Goal: Feedback & Contribution: Submit feedback/report problem

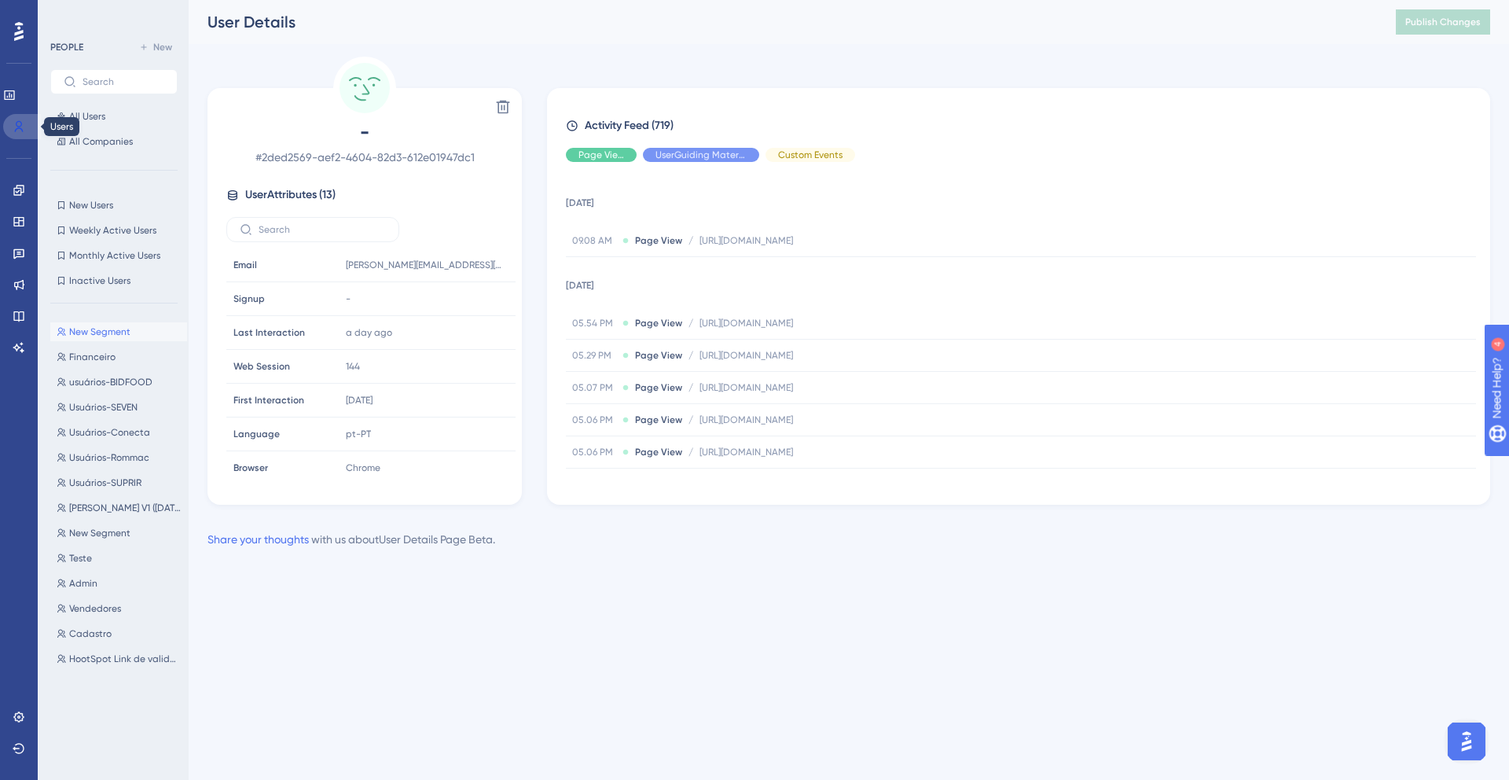
click at [21, 130] on icon at bounding box center [19, 126] width 9 height 11
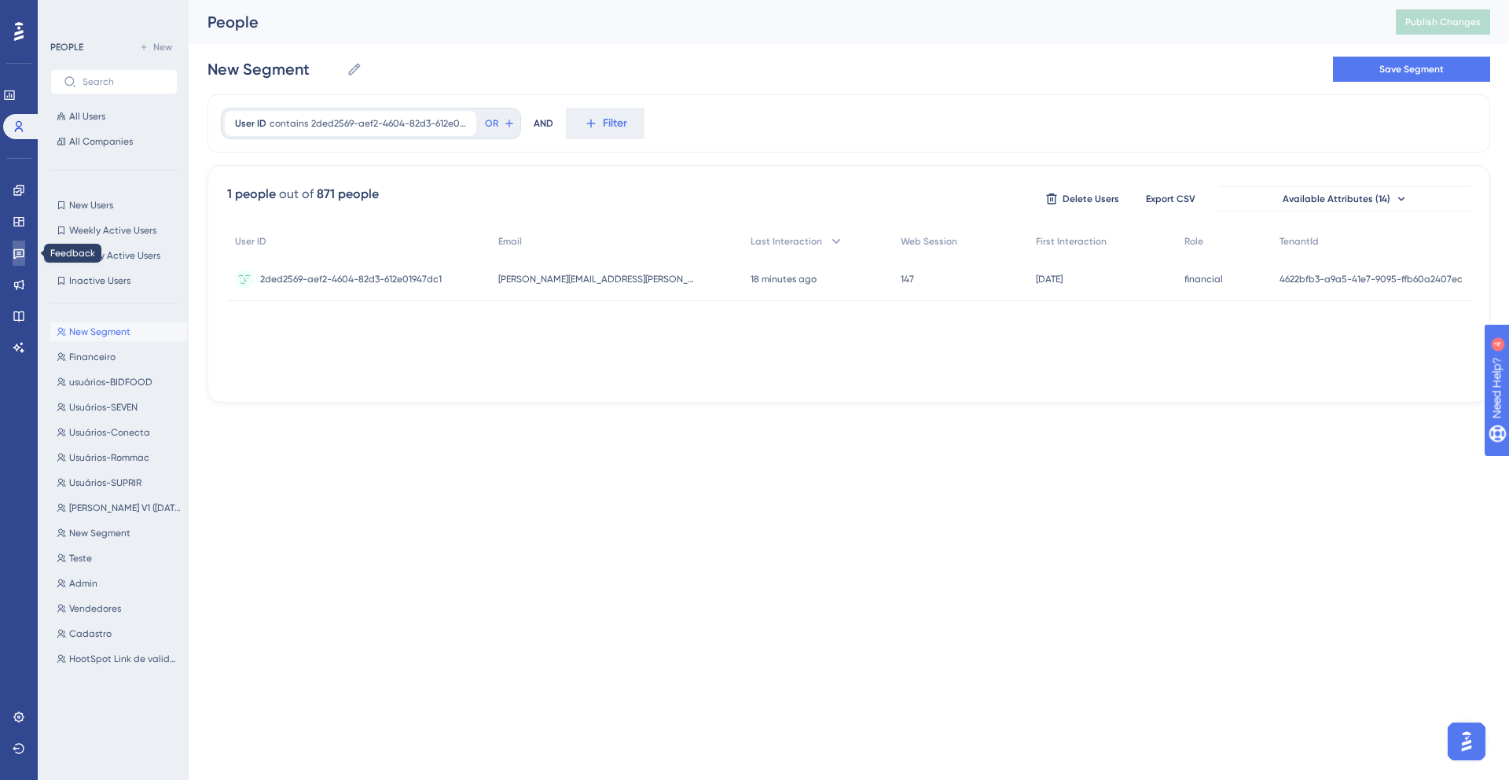
click at [19, 251] on icon at bounding box center [18, 254] width 11 height 10
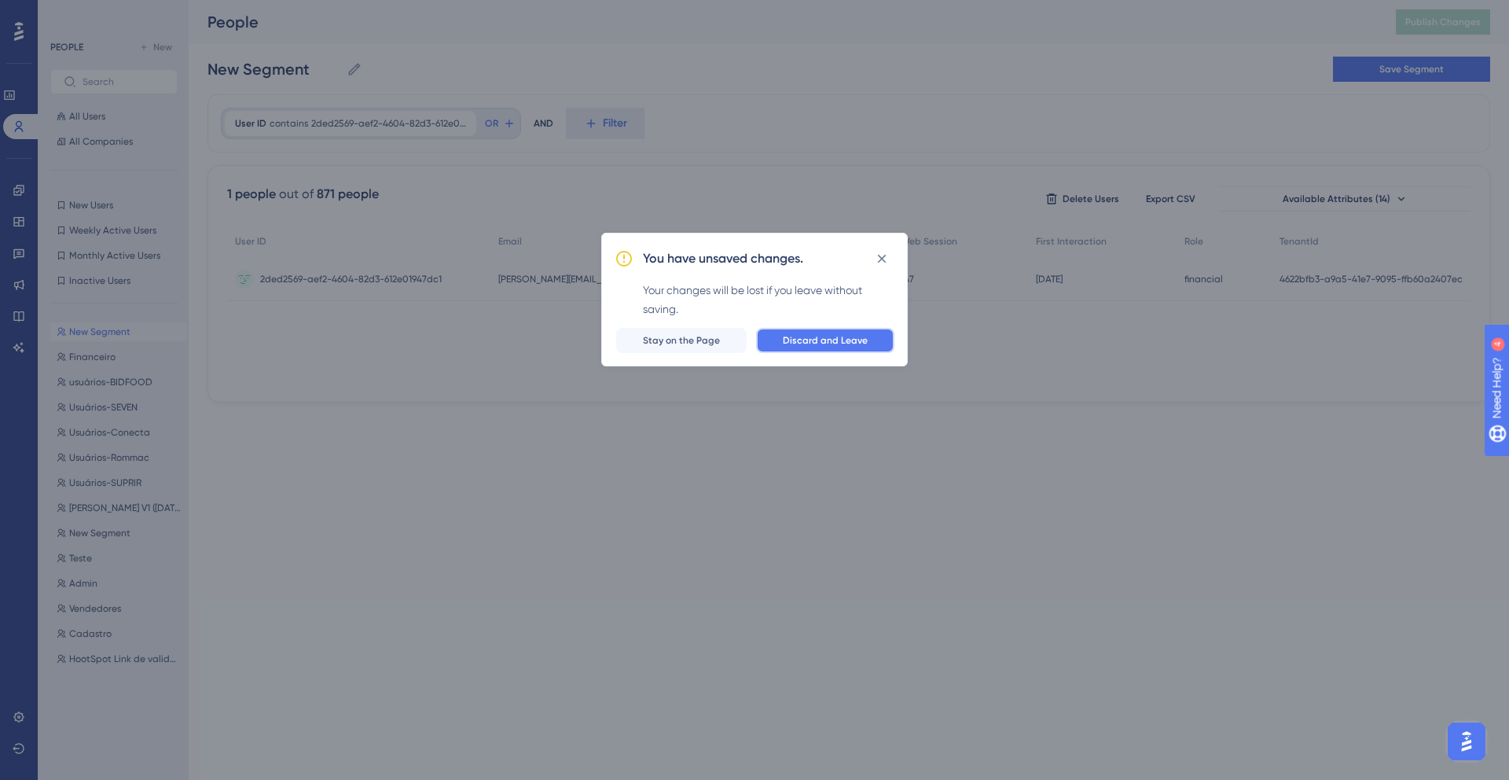
click at [814, 334] on span "Discard and Leave" at bounding box center [825, 340] width 85 height 13
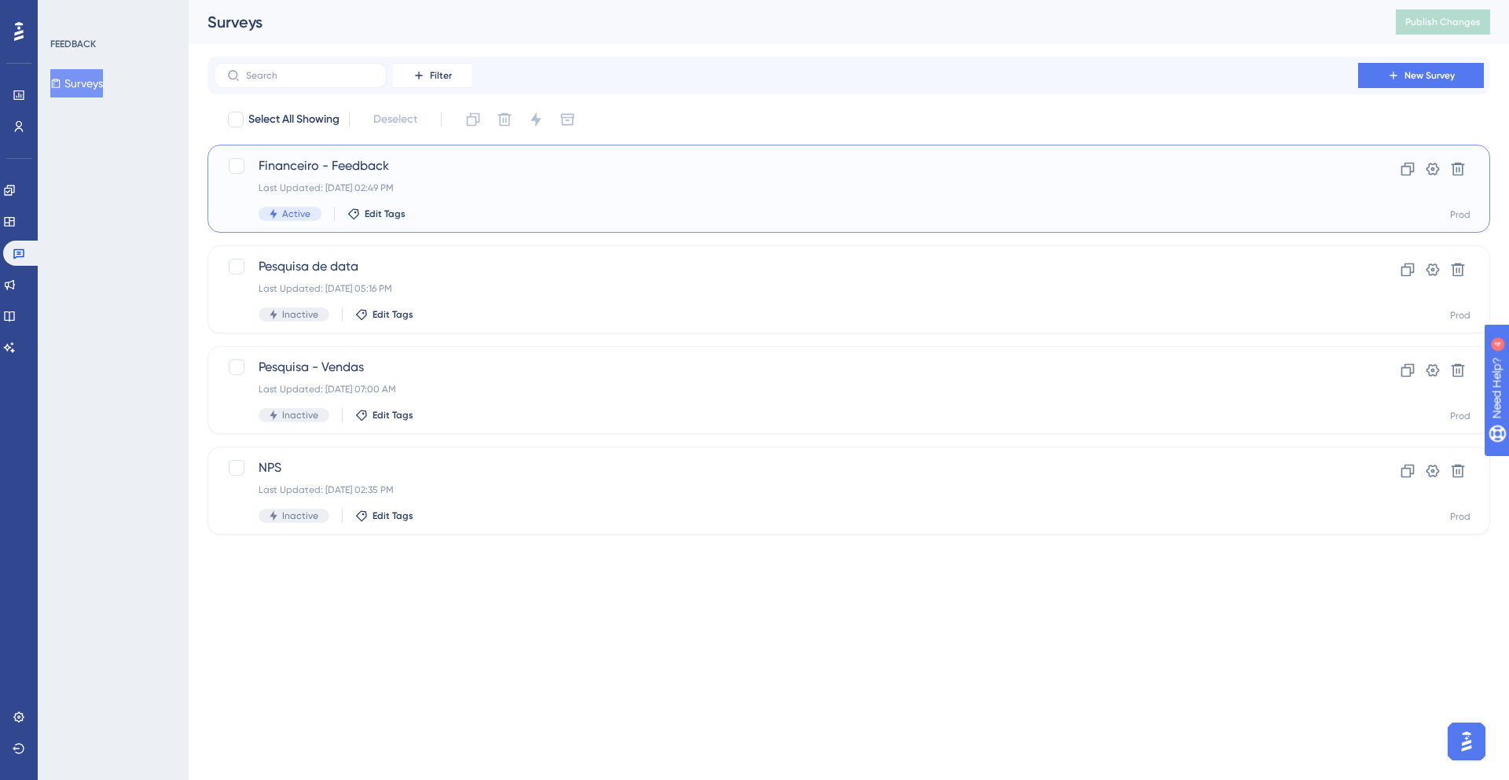
click at [305, 163] on span "Financeiro - Feedback" at bounding box center [786, 165] width 1055 height 19
